Goal: Information Seeking & Learning: Learn about a topic

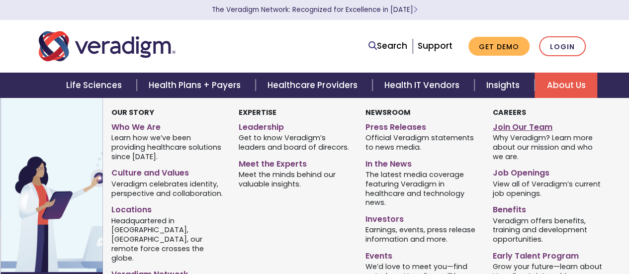
click at [506, 127] on link "Join Our Team" at bounding box center [548, 125] width 112 height 14
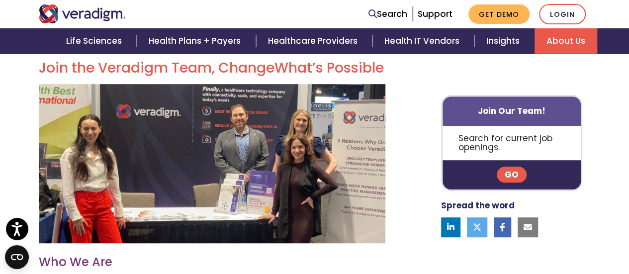
scroll to position [298, 0]
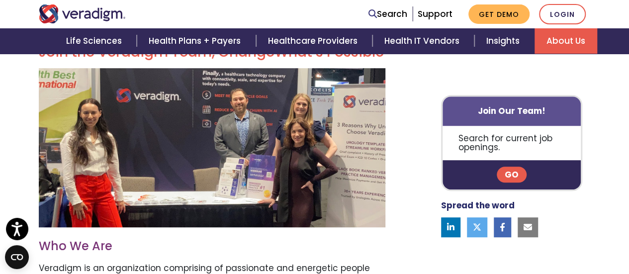
click at [510, 179] on link "Go" at bounding box center [511, 175] width 30 height 16
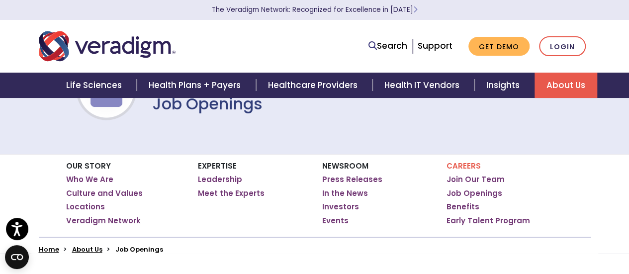
scroll to position [50, 0]
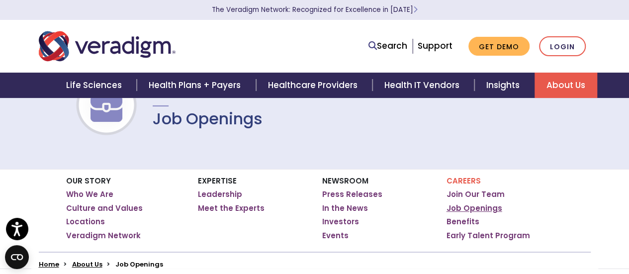
click at [484, 208] on link "Job Openings" at bounding box center [474, 208] width 56 height 10
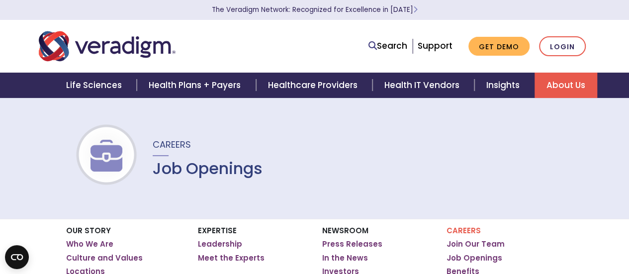
click at [97, 159] on img at bounding box center [107, 156] width 64 height 32
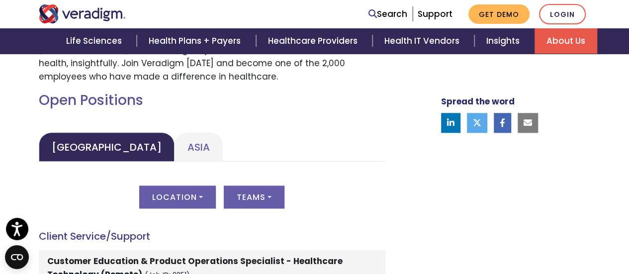
scroll to position [497, 0]
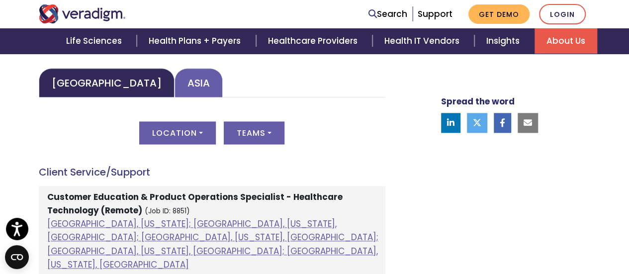
click at [174, 88] on link "Asia" at bounding box center [198, 82] width 48 height 29
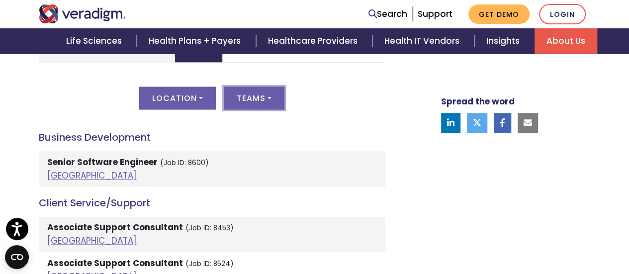
scroll to position [547, 0]
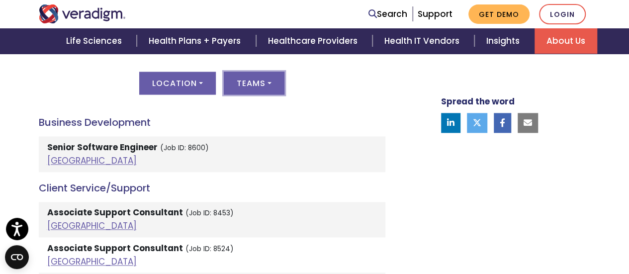
click at [259, 79] on button "Teams" at bounding box center [254, 83] width 61 height 23
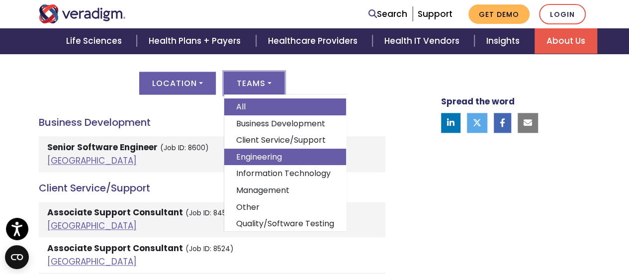
scroll to position [46, 0]
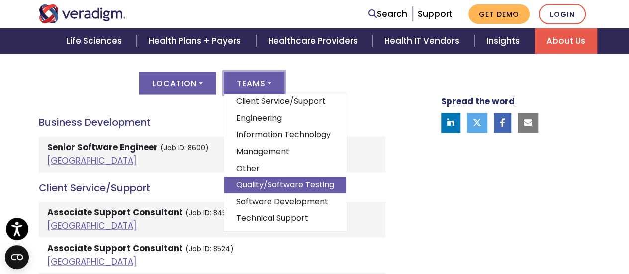
click at [296, 183] on link "Quality/Software Testing" at bounding box center [285, 184] width 122 height 17
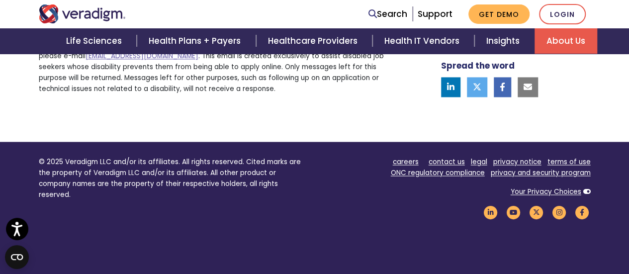
scroll to position [547, 0]
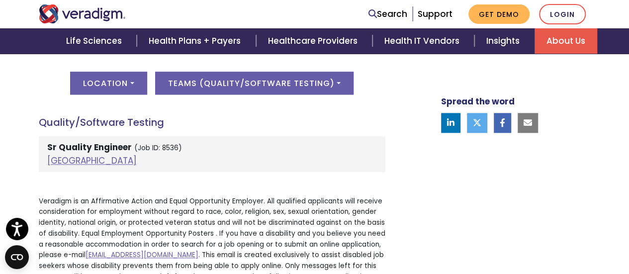
click at [112, 127] on h4 "Quality/Software Testing" at bounding box center [212, 122] width 346 height 12
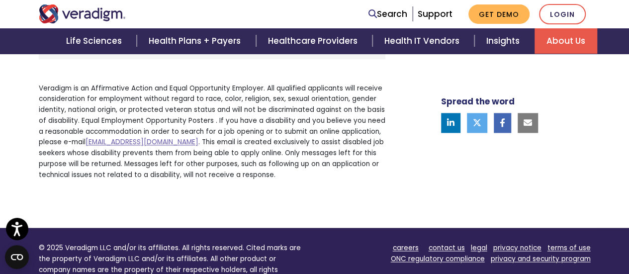
scroll to position [577, 0]
